Goal: Information Seeking & Learning: Learn about a topic

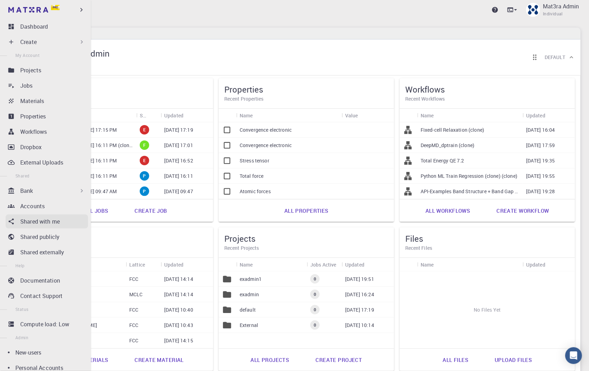
click at [35, 221] on p "Shared with me" at bounding box center [39, 221] width 39 height 8
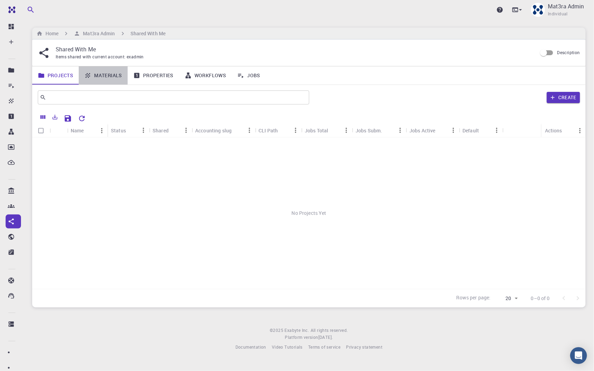
click at [106, 74] on link "Materials" at bounding box center [103, 75] width 49 height 18
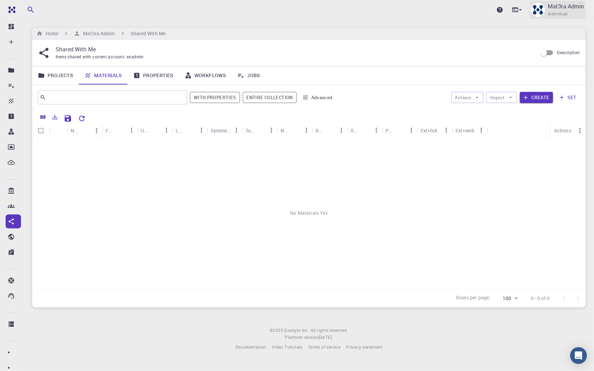
click at [573, 11] on div "Mat3ra Admin Individual" at bounding box center [565, 9] width 36 height 15
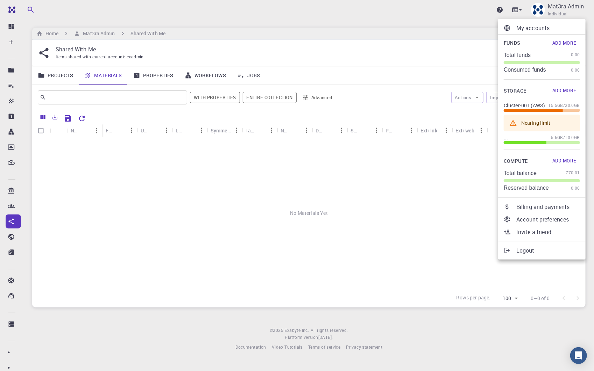
click at [530, 30] on p "My accounts" at bounding box center [548, 28] width 64 height 8
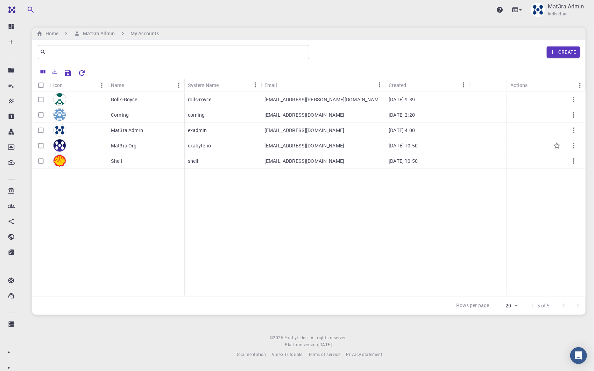
click at [116, 144] on p "Mat3ra Org" at bounding box center [124, 145] width 26 height 7
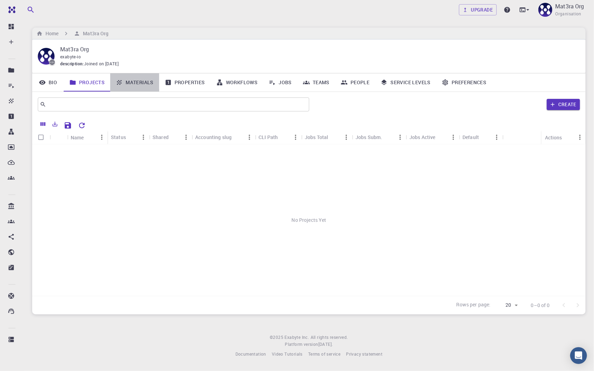
click at [143, 84] on link "Materials" at bounding box center [134, 82] width 49 height 18
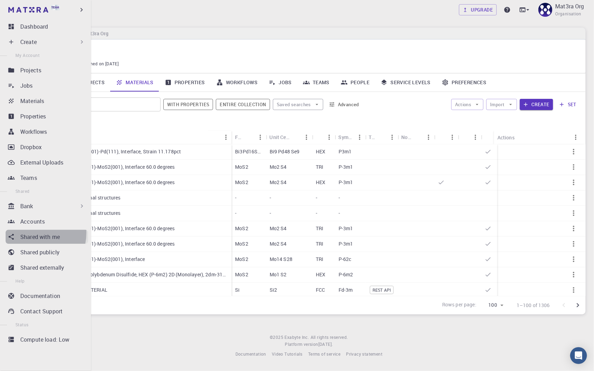
click at [34, 233] on p "Shared with me" at bounding box center [39, 237] width 39 height 8
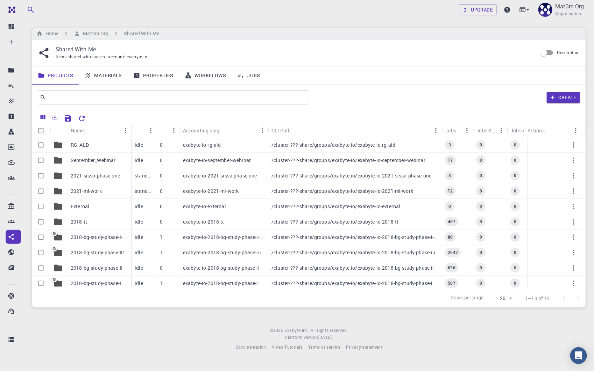
click at [98, 81] on link "Materials" at bounding box center [103, 75] width 49 height 18
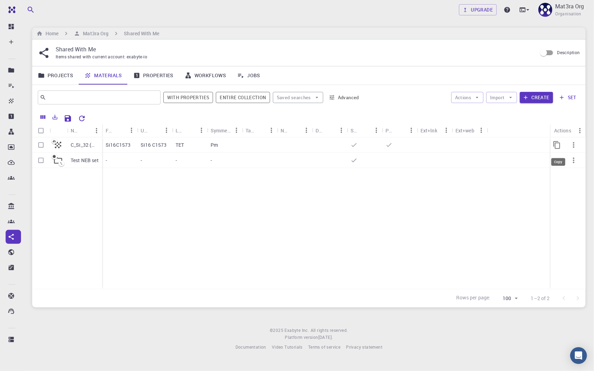
click at [554, 145] on icon "Copy" at bounding box center [556, 145] width 8 height 8
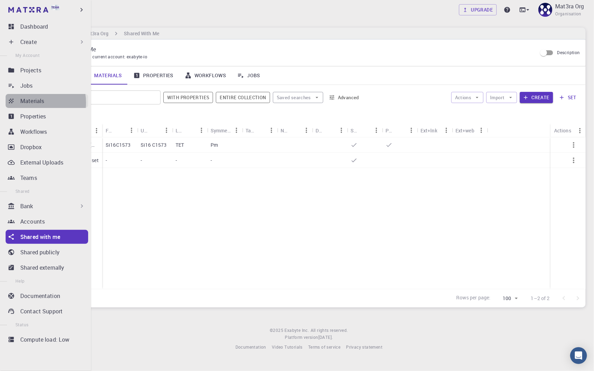
click at [30, 103] on p "Materials" at bounding box center [32, 101] width 24 height 8
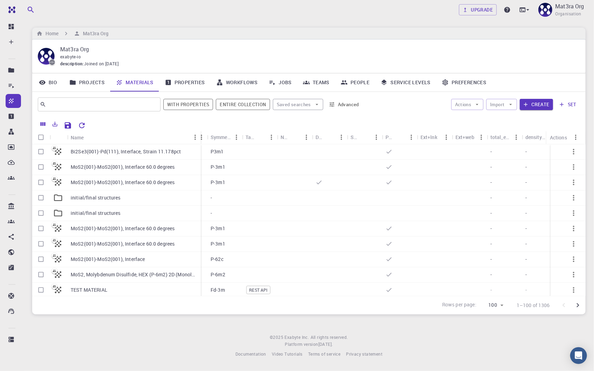
drag, startPoint x: 101, startPoint y: 135, endPoint x: 200, endPoint y: 139, distance: 98.7
click at [200, 139] on div "Name" at bounding box center [201, 138] width 7 height 14
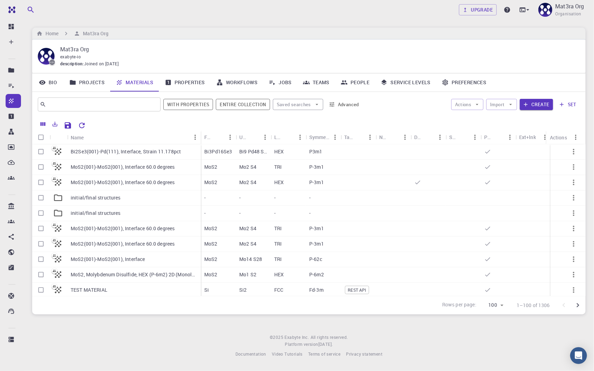
click at [96, 86] on link "Projects" at bounding box center [87, 82] width 46 height 18
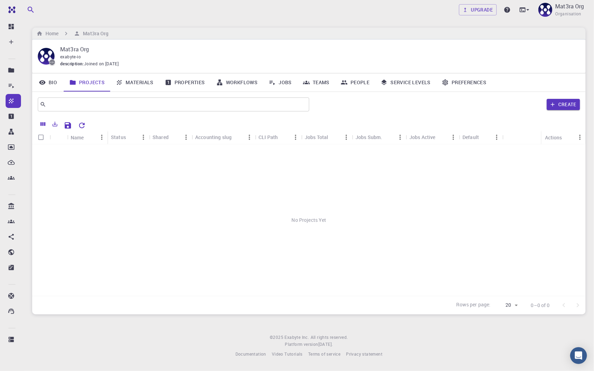
click at [144, 81] on link "Materials" at bounding box center [134, 82] width 49 height 18
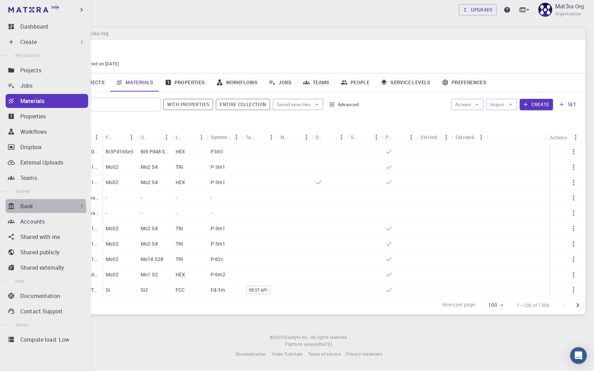
click at [33, 210] on div "Bank" at bounding box center [52, 206] width 65 height 8
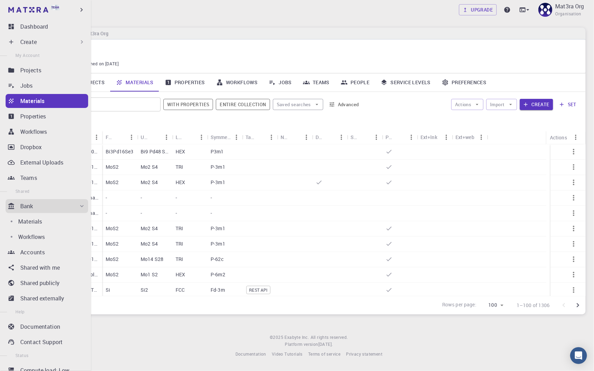
scroll to position [23, 0]
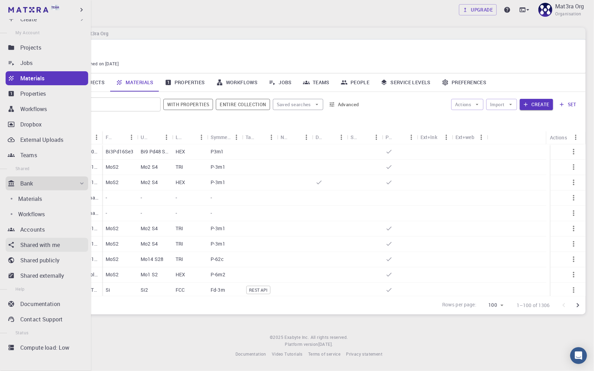
click at [49, 241] on p "Shared with me" at bounding box center [39, 245] width 39 height 8
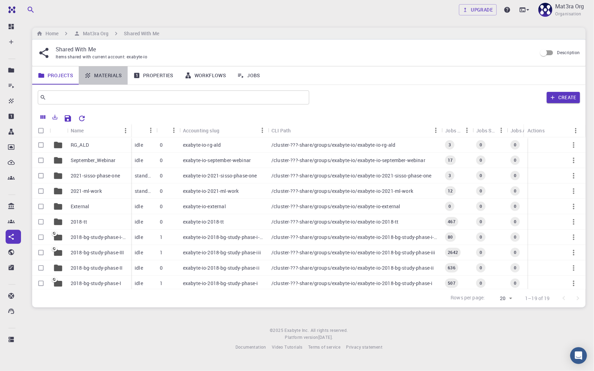
click at [105, 78] on link "Materials" at bounding box center [103, 75] width 49 height 18
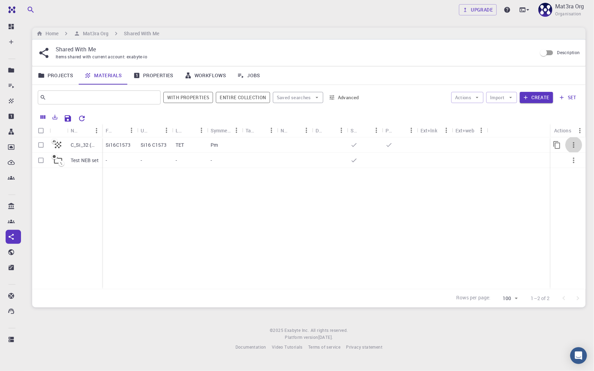
click at [576, 141] on icon "button" at bounding box center [573, 145] width 8 height 8
click at [570, 183] on span "Download" at bounding box center [572, 181] width 20 height 7
click at [575, 142] on icon "button" at bounding box center [573, 145] width 8 height 8
click at [567, 195] on span "Expand" at bounding box center [569, 194] width 15 height 7
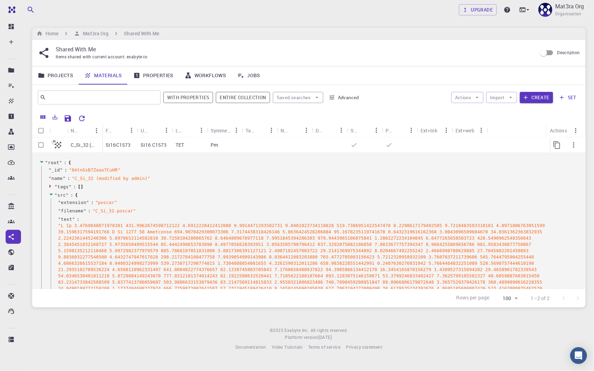
click at [84, 145] on p "C_Si_32 (modified by admin)" at bounding box center [85, 145] width 28 height 7
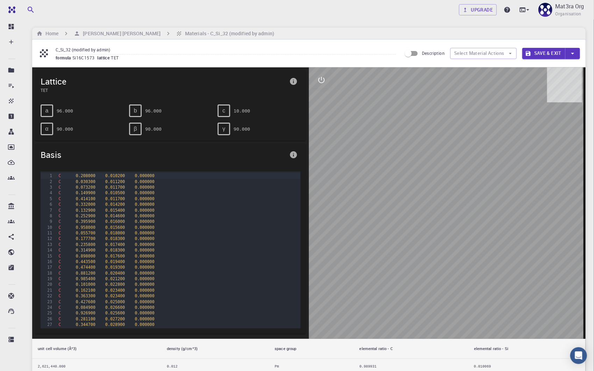
click at [320, 80] on icon "interactive" at bounding box center [321, 80] width 8 height 8
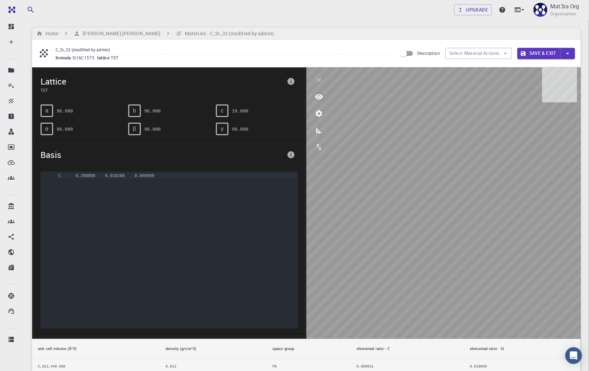
scroll to position [2468, 0]
